Goal: Entertainment & Leisure: Consume media (video, audio)

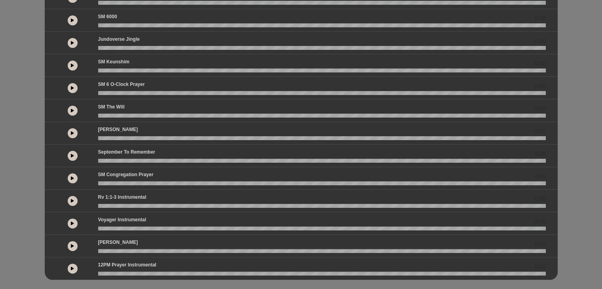
scroll to position [167, 0]
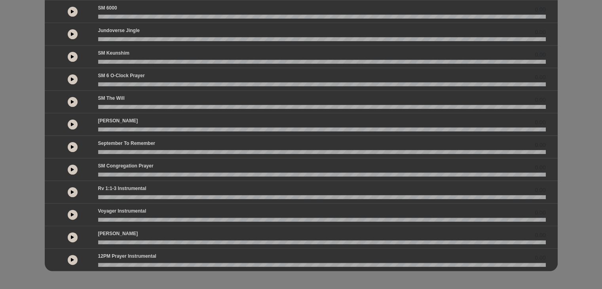
click at [122, 260] on div "12PM Prayer Instrumental 0.00" at bounding box center [321, 258] width 457 height 10
click at [71, 167] on icon at bounding box center [72, 169] width 3 height 4
click at [71, 167] on icon at bounding box center [72, 169] width 2 height 4
click at [71, 167] on icon at bounding box center [72, 169] width 3 height 4
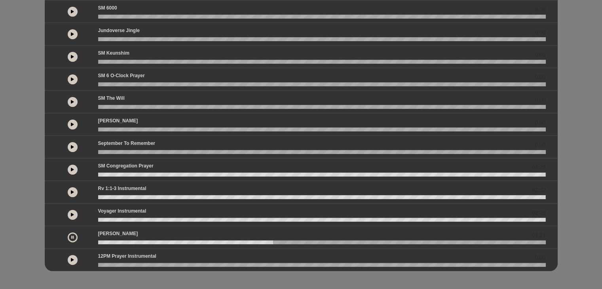
click at [73, 235] on icon at bounding box center [72, 237] width 2 height 4
click at [74, 236] on icon at bounding box center [72, 237] width 3 height 4
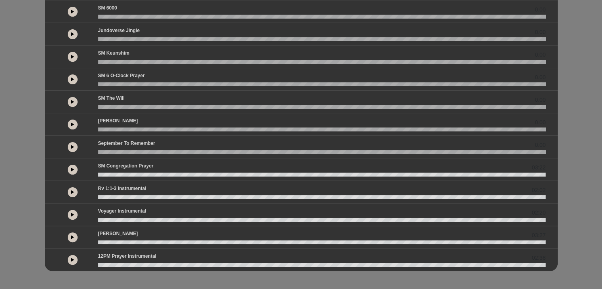
click at [400, 146] on div "September to Remember 0.00" at bounding box center [321, 145] width 457 height 10
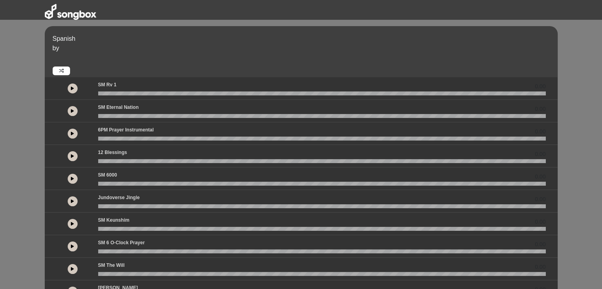
click at [71, 88] on icon at bounding box center [72, 88] width 3 height 4
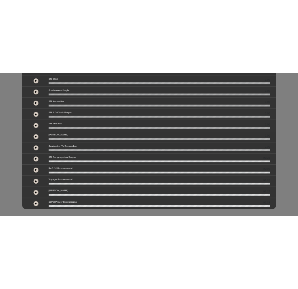
scroll to position [167, 0]
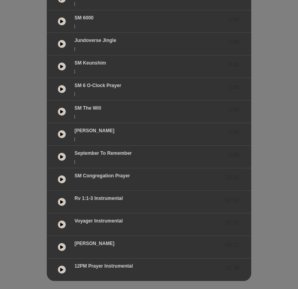
click at [284, 87] on div "Spanish by 02:24 0.00 0.00" at bounding box center [149, 70] width 298 height 422
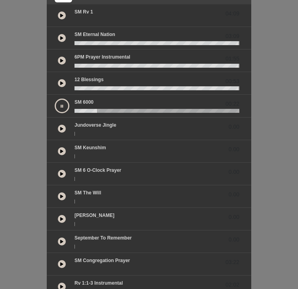
scroll to position [83, 0]
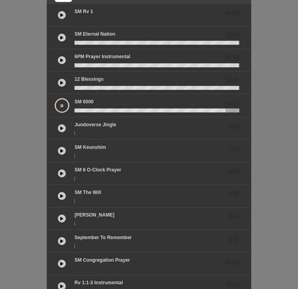
click at [65, 110] on button at bounding box center [62, 105] width 15 height 15
click at [65, 110] on div at bounding box center [62, 105] width 16 height 14
click at [63, 106] on button at bounding box center [62, 105] width 8 height 8
click at [61, 151] on icon at bounding box center [61, 151] width 3 height 4
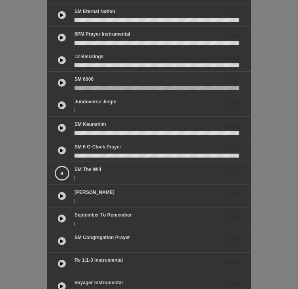
scroll to position [106, 0]
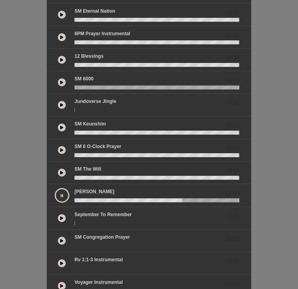
click at [61, 239] on icon at bounding box center [61, 241] width 3 height 4
